Goal: Task Accomplishment & Management: Manage account settings

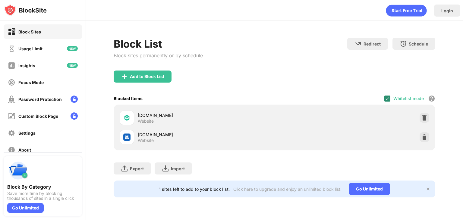
click at [392, 50] on div "Schedule Select which days and timeframes the block list will be active" at bounding box center [413, 44] width 43 height 12
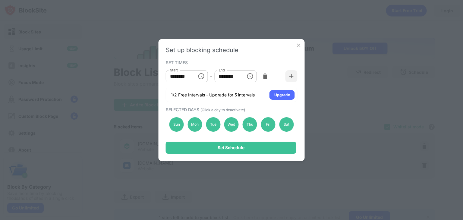
click at [298, 44] on img at bounding box center [298, 45] width 6 height 6
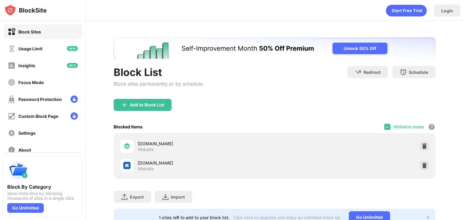
click at [386, 126] on div "Whitelist mode Block all websites except for those in your whitelist. Whitelist…" at bounding box center [409, 126] width 51 height 12
drag, startPoint x: 383, startPoint y: 127, endPoint x: 371, endPoint y: 114, distance: 17.7
click at [385, 127] on img at bounding box center [387, 126] width 5 height 5
click at [384, 125] on div at bounding box center [387, 127] width 6 height 6
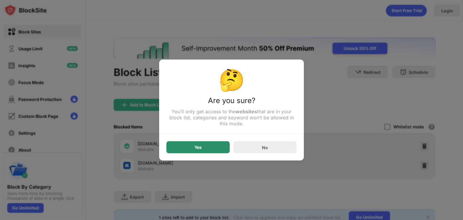
click at [222, 145] on div "Yes" at bounding box center [197, 147] width 63 height 12
